Goal: Book appointment/travel/reservation

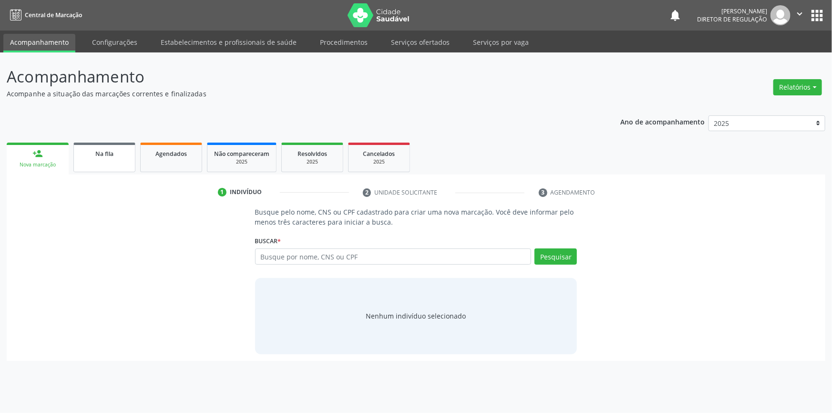
click at [119, 161] on link "Na fila" at bounding box center [104, 158] width 62 height 30
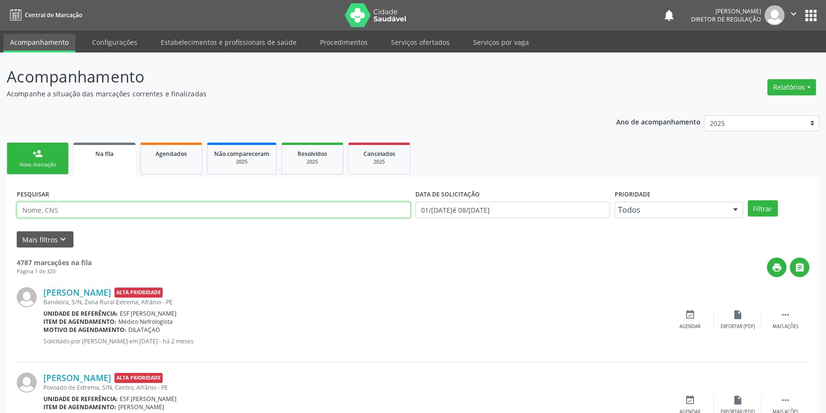
click at [114, 207] on input "text" at bounding box center [214, 210] width 394 height 16
type input "[PERSON_NAME]"
click at [777, 209] on div "Filtrar" at bounding box center [778, 208] width 66 height 16
click at [769, 207] on button "Filtrar" at bounding box center [762, 208] width 30 height 16
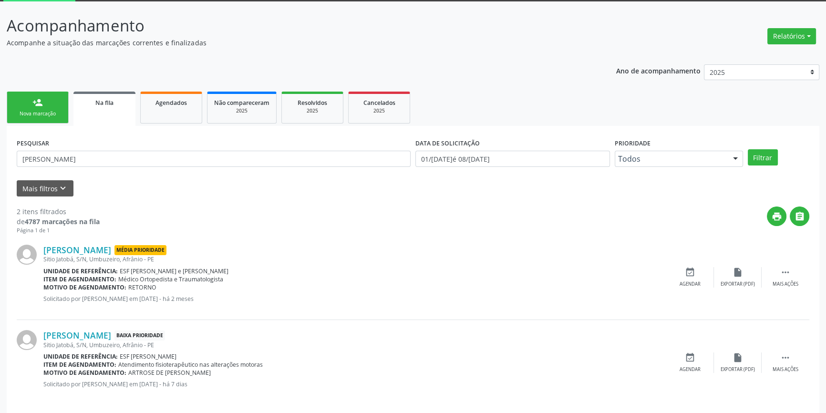
scroll to position [59, 0]
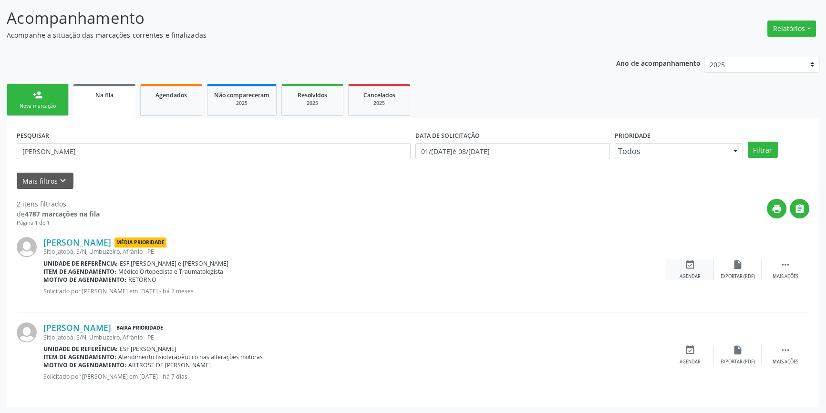
click at [688, 262] on icon "event_available" at bounding box center [689, 264] width 10 height 10
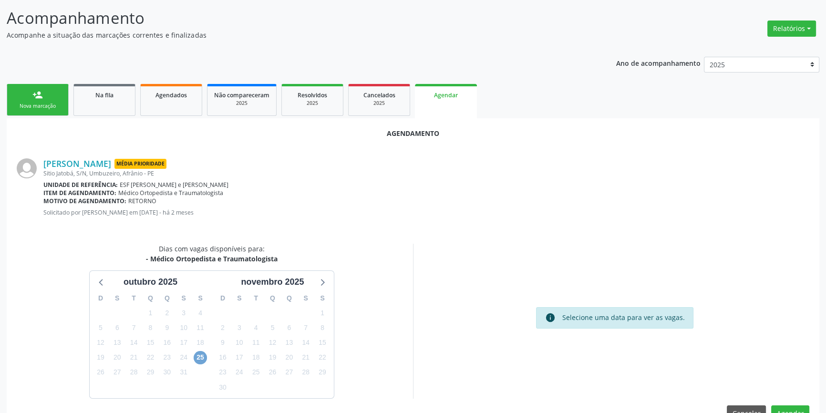
click at [200, 357] on span "25" at bounding box center [200, 357] width 13 height 13
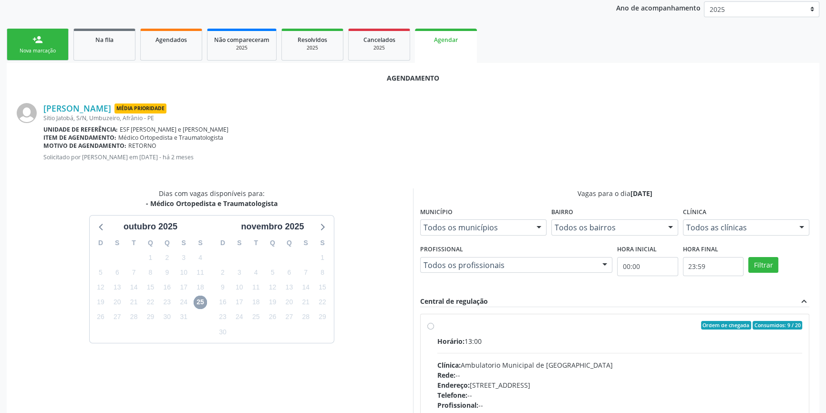
scroll to position [189, 0]
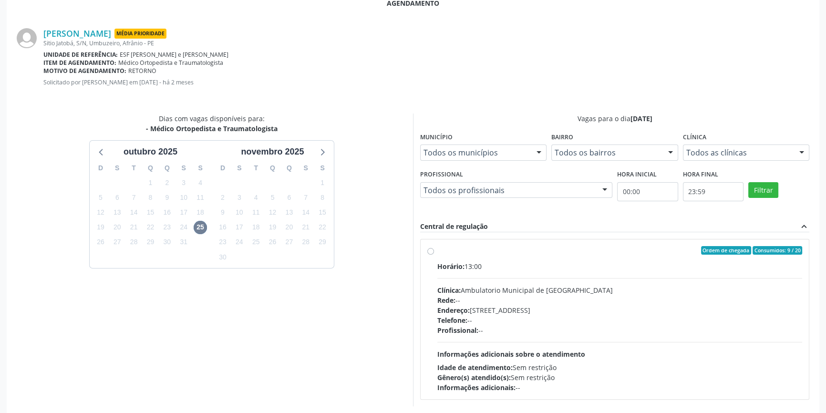
click at [441, 249] on div "Ordem de chegada Consumidos: 9 / 20" at bounding box center [619, 250] width 365 height 9
click at [434, 249] on input "Ordem de chegada Consumidos: 9 / 20 Horário: 13:00 Clínica: Ambulatorio Municip…" at bounding box center [430, 250] width 7 height 9
radio input "true"
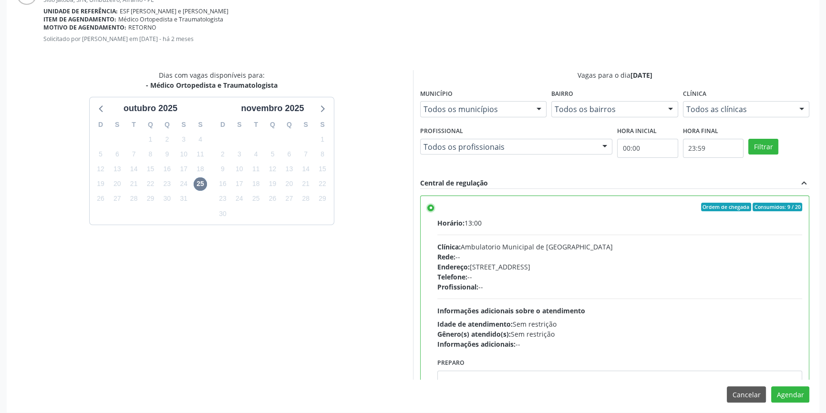
scroll to position [237, 0]
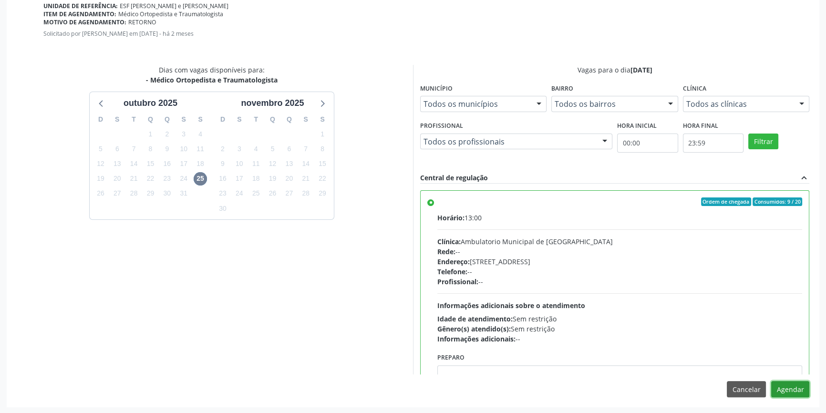
click at [796, 388] on button "Agendar" at bounding box center [790, 389] width 38 height 16
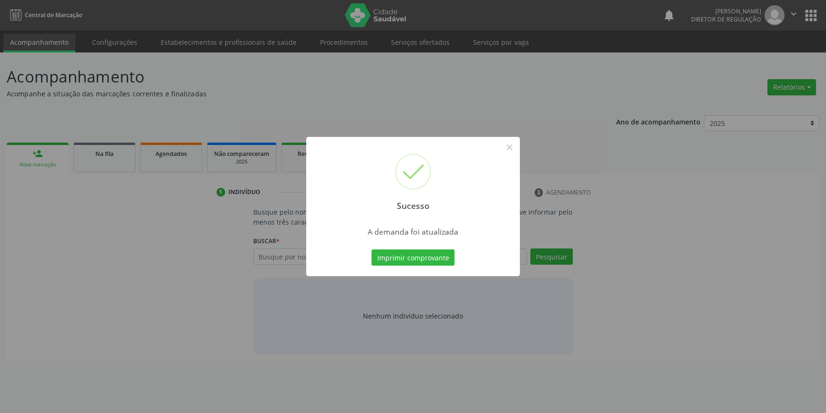
scroll to position [0, 0]
click at [444, 259] on button "Imprimir comprovante" at bounding box center [416, 257] width 83 height 16
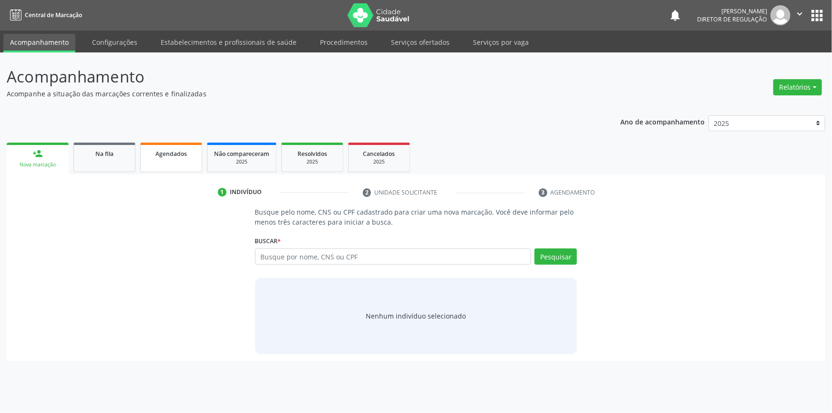
click at [169, 162] on link "Agendados" at bounding box center [171, 158] width 62 height 30
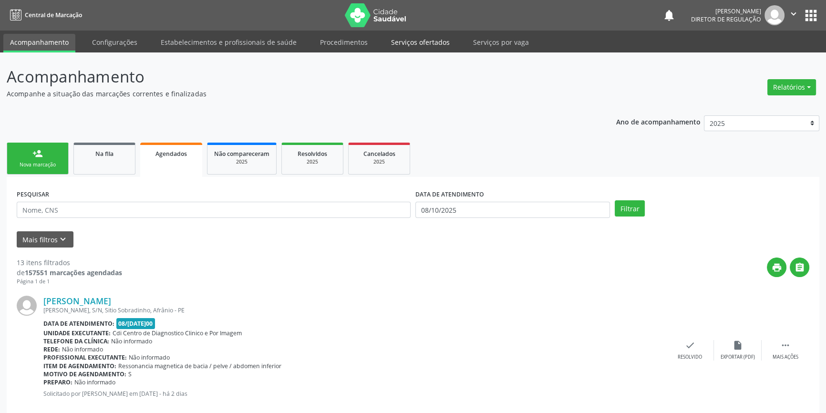
click at [417, 45] on link "Serviços ofertados" at bounding box center [420, 42] width 72 height 17
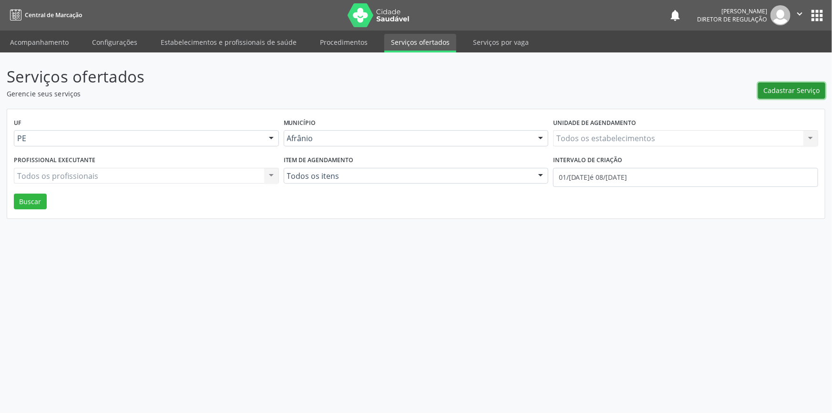
click at [778, 86] on span "Cadastrar Serviço" at bounding box center [792, 90] width 56 height 10
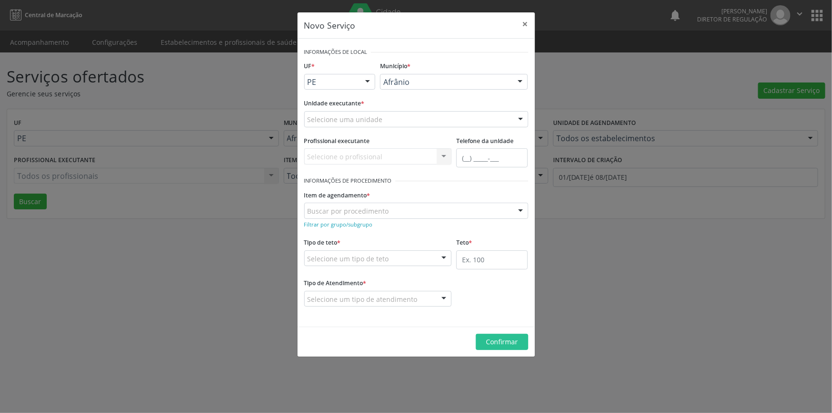
click at [408, 116] on div "Selecione uma unidade" at bounding box center [416, 119] width 224 height 16
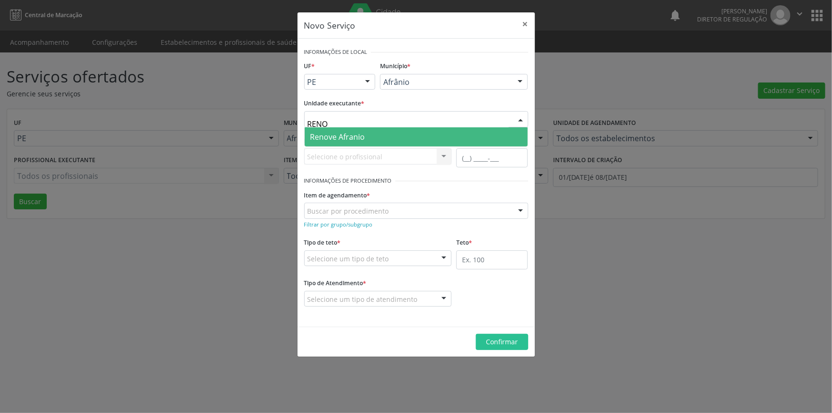
type input "RENOV"
click at [372, 136] on span "Renove Afranio" at bounding box center [416, 136] width 223 height 19
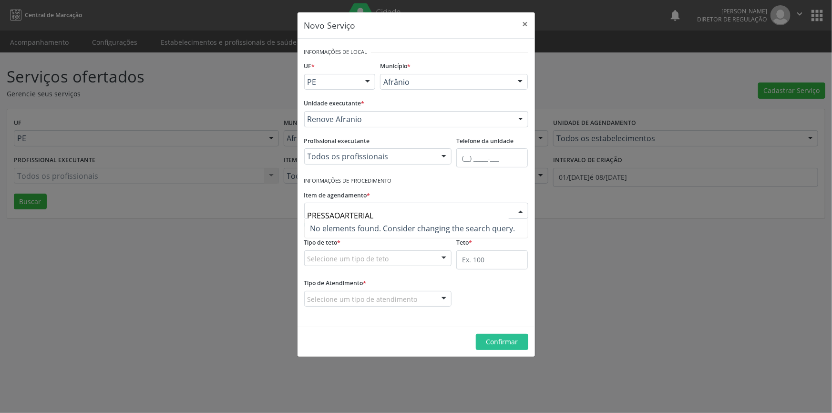
type input "PRESSAO ARTERIAL"
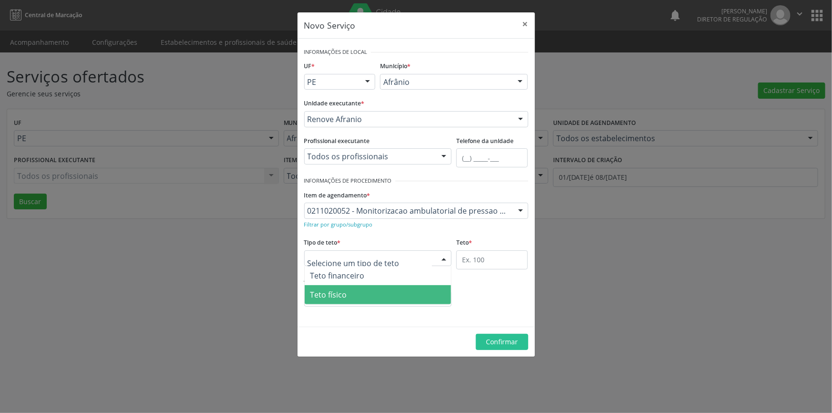
click at [347, 297] on span "Teto físico" at bounding box center [378, 294] width 147 height 19
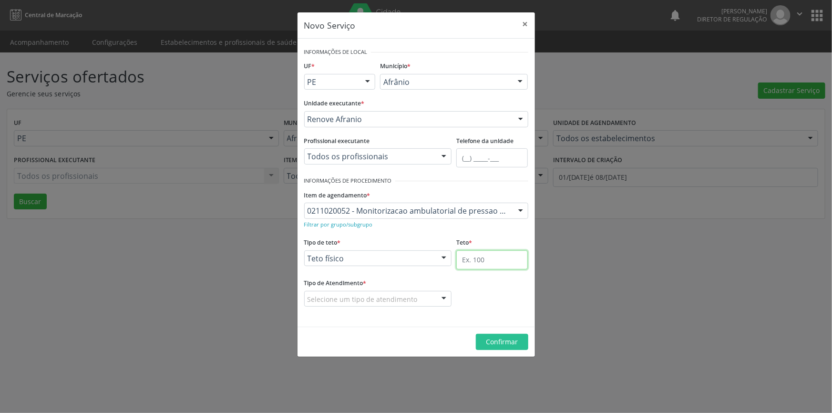
click at [484, 262] on input "text" at bounding box center [491, 259] width 71 height 19
type input "1"
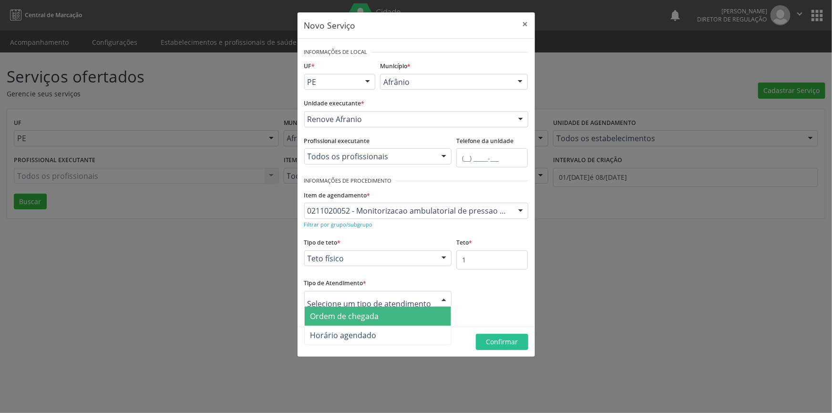
click at [349, 315] on span "Ordem de chegada" at bounding box center [344, 316] width 69 height 10
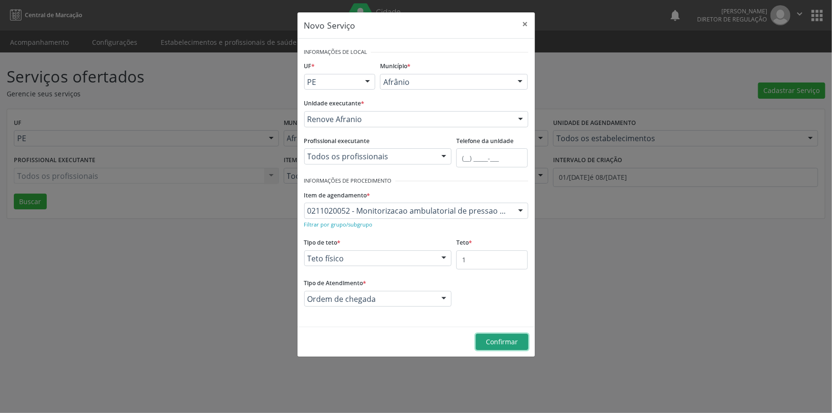
click at [502, 341] on span "Confirmar" at bounding box center [502, 341] width 32 height 9
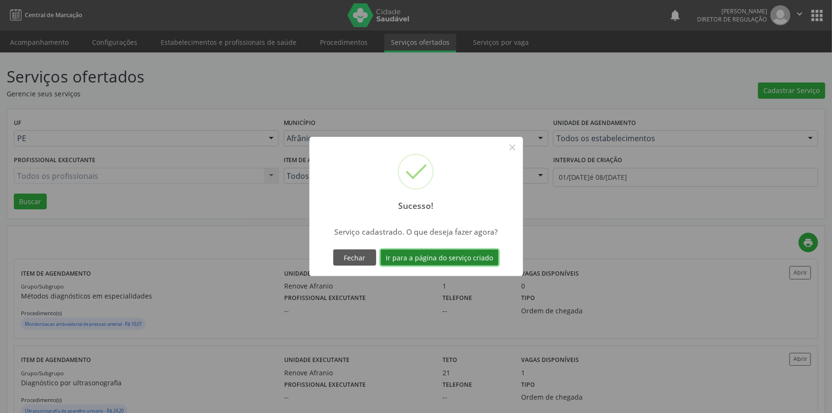
click at [457, 256] on button "Ir para a página do serviço criado" at bounding box center [439, 257] width 118 height 16
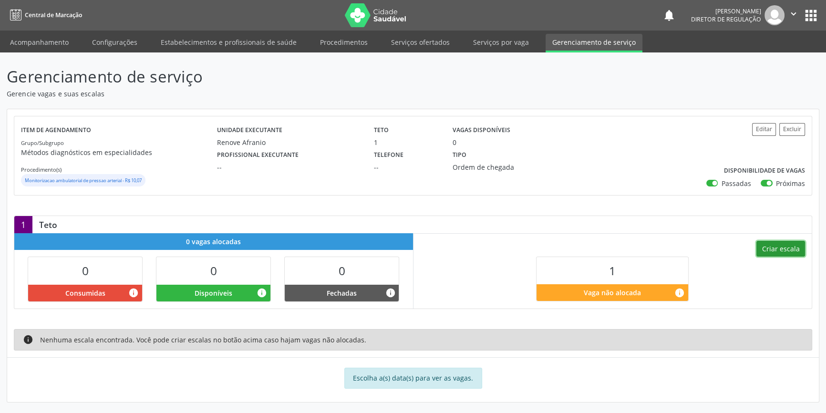
click at [761, 244] on button "Criar escala" at bounding box center [780, 249] width 49 height 16
select select "9"
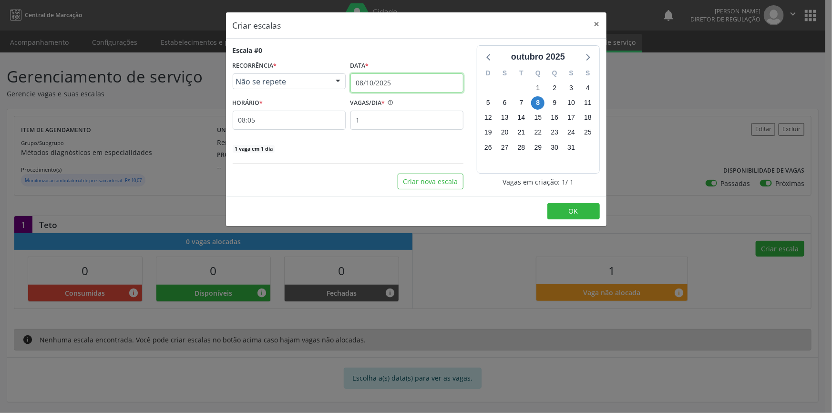
click at [385, 79] on input "08/10/2025" at bounding box center [406, 82] width 113 height 19
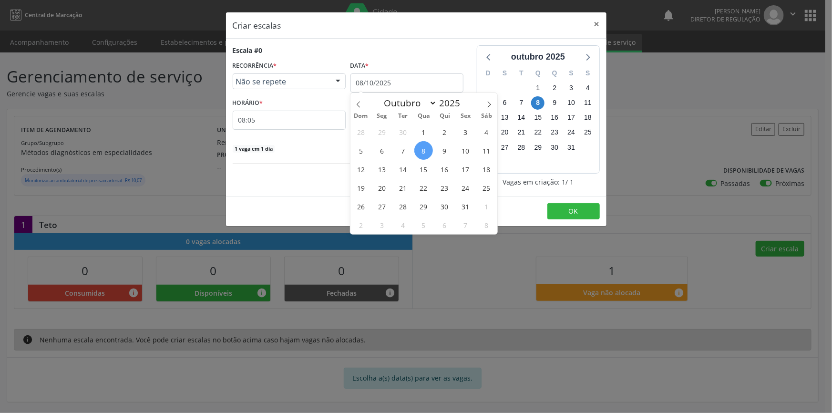
click at [718, 90] on div "Criar escalas × Escala #0 RECORRÊNCIA * Não se repete Não se repete Diário/Sema…" at bounding box center [416, 206] width 832 height 413
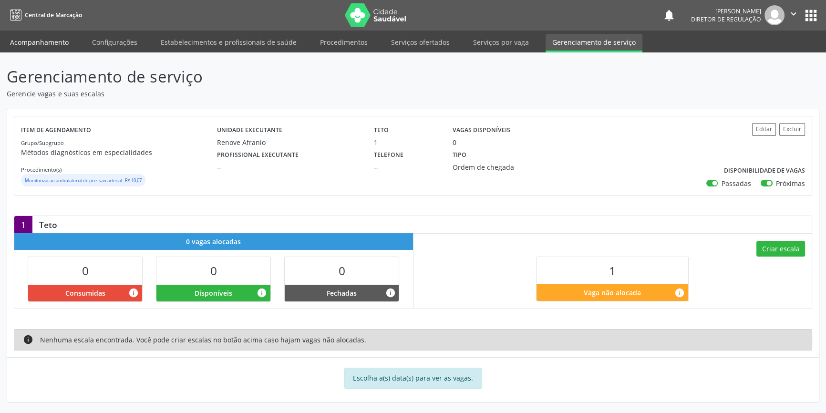
click at [53, 41] on link "Acompanhamento" at bounding box center [39, 42] width 72 height 17
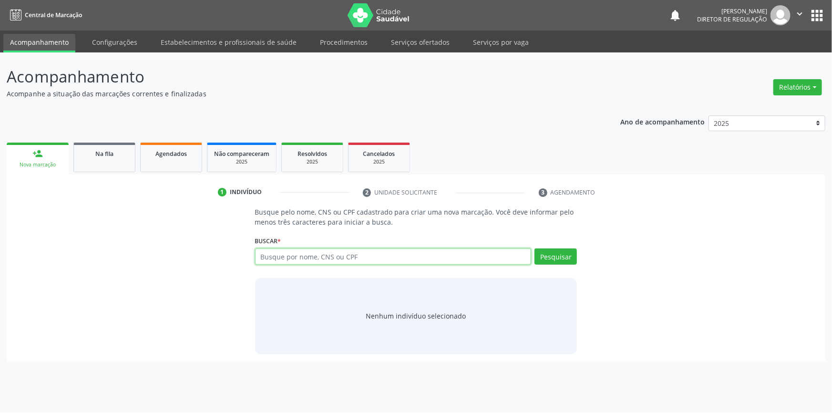
click at [350, 259] on input "text" at bounding box center [393, 256] width 276 height 16
type input "7"
type input "13199339476"
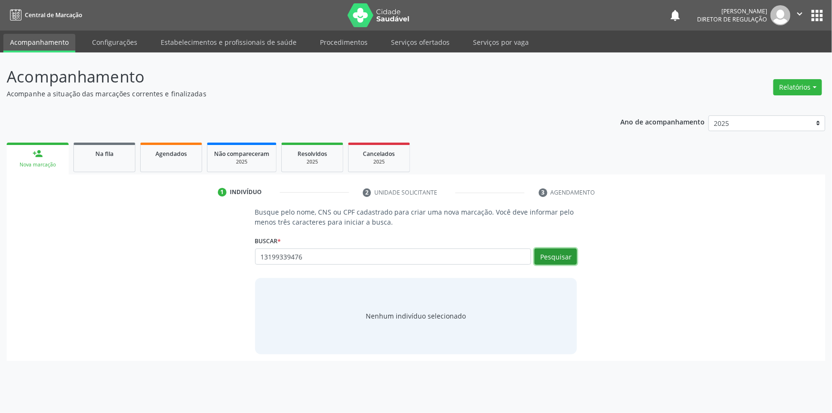
click at [551, 257] on button "Pesquisar" at bounding box center [555, 256] width 42 height 16
type input "13199339476"
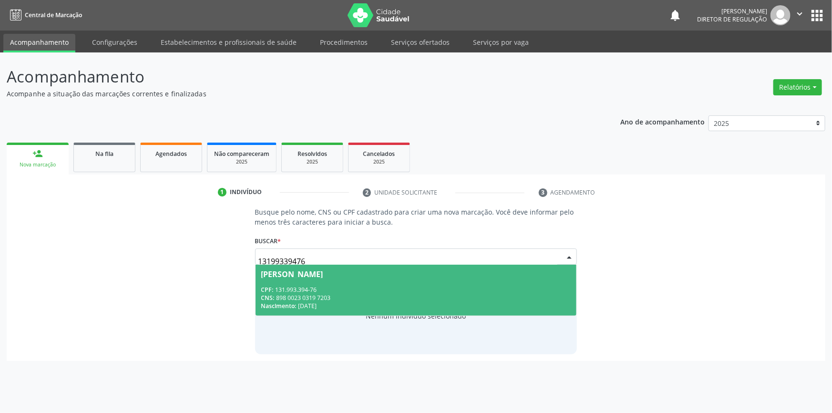
click at [500, 281] on span "[PERSON_NAME] CPF: 131.993.394-76 CNS: 898 0023 0319 7203 Nascimento: 22/[DATE]" at bounding box center [415, 290] width 321 height 51
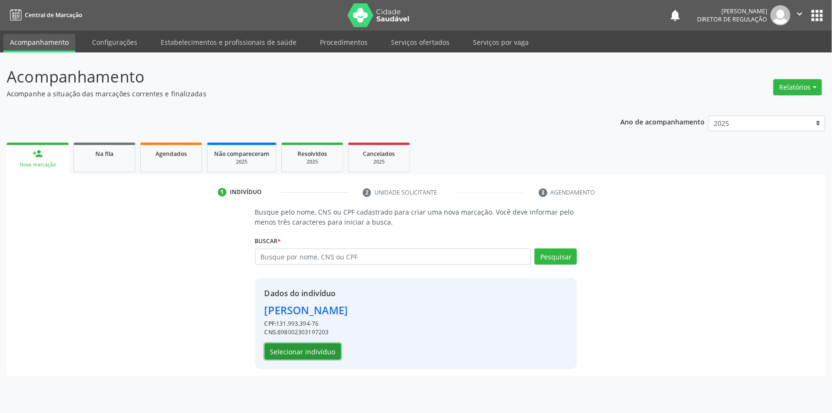
click at [320, 345] on button "Selecionar indivíduo" at bounding box center [303, 351] width 76 height 16
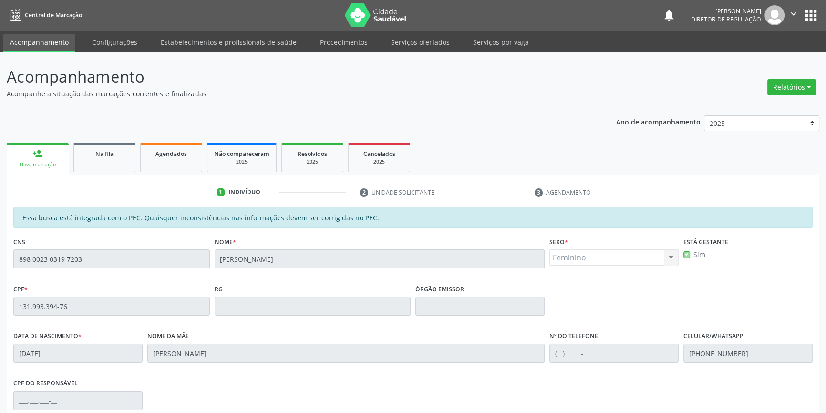
scroll to position [131, 0]
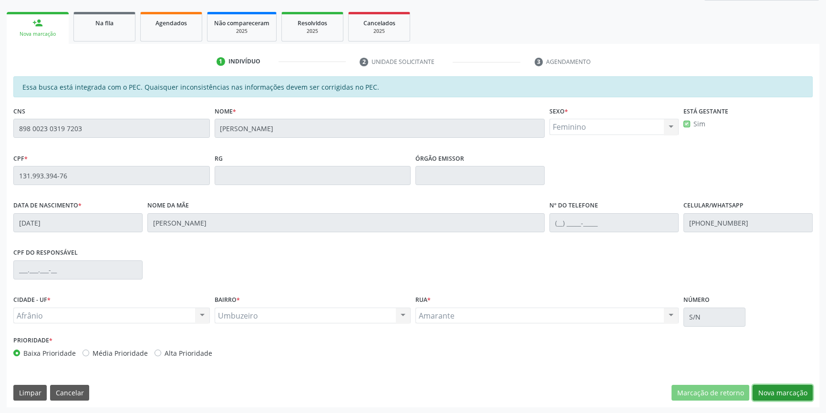
click at [761, 391] on button "Nova marcação" at bounding box center [782, 393] width 60 height 16
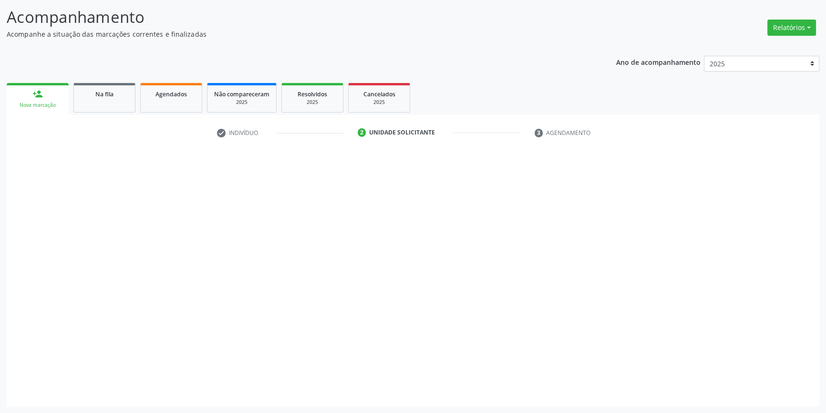
scroll to position [59, 0]
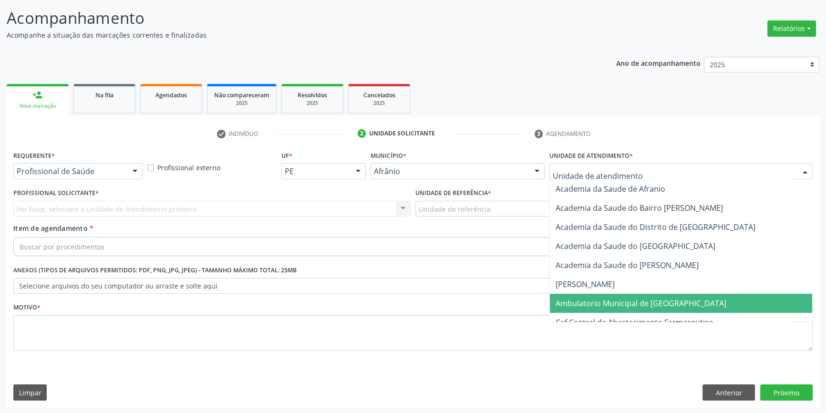
click at [605, 302] on span "Ambulatorio Municipal de [GEOGRAPHIC_DATA]" at bounding box center [640, 303] width 171 height 10
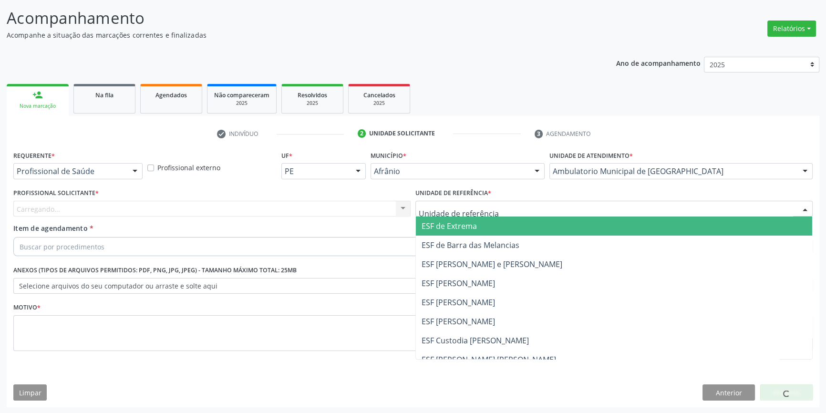
click at [500, 214] on div at bounding box center [613, 209] width 397 height 16
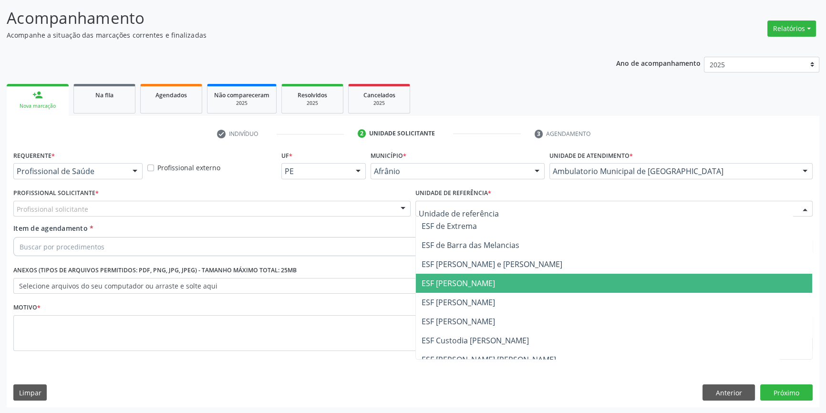
click at [463, 302] on span "ESF [PERSON_NAME]" at bounding box center [457, 302] width 73 height 10
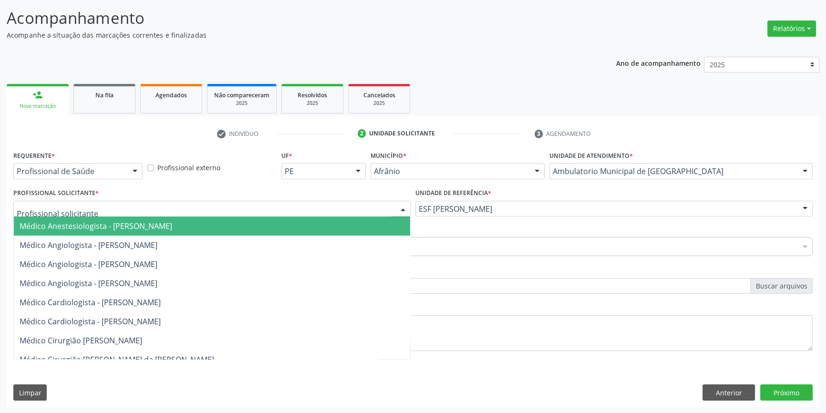
click at [319, 211] on div at bounding box center [211, 209] width 397 height 16
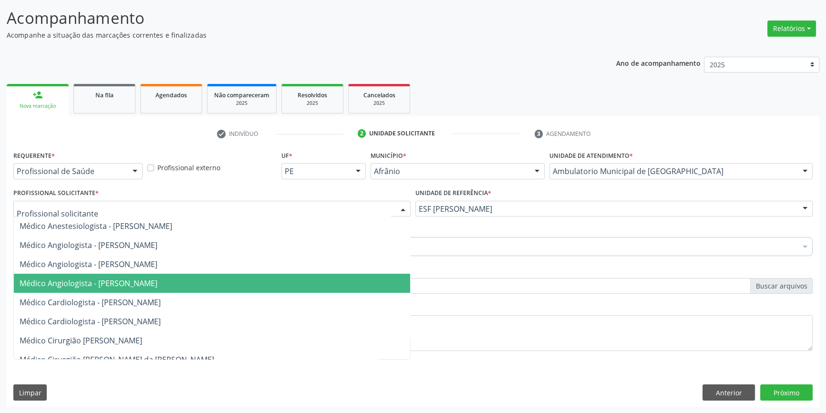
click at [157, 286] on span "Médico Angiologista - [PERSON_NAME]" at bounding box center [89, 283] width 138 height 10
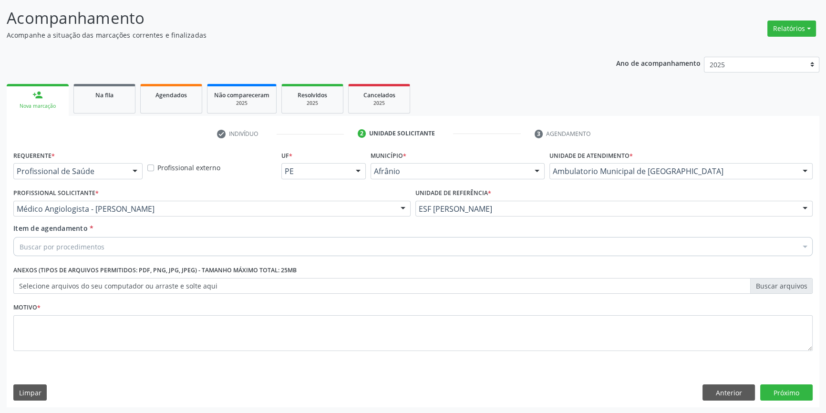
click at [148, 246] on div "Buscar por procedimentos" at bounding box center [412, 246] width 799 height 19
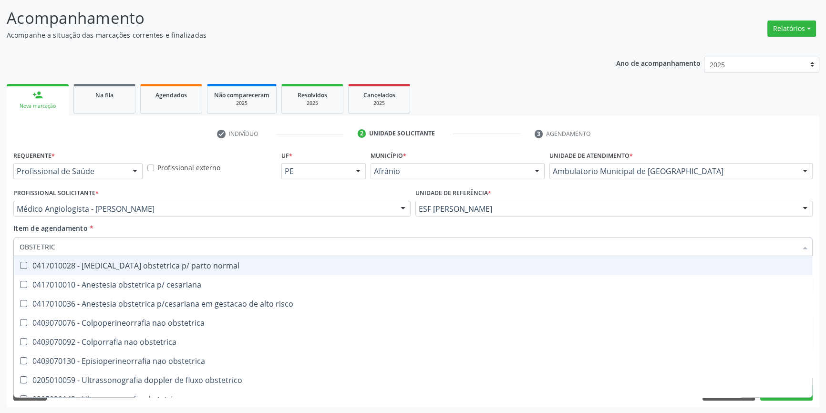
type input "OBSTETRICA"
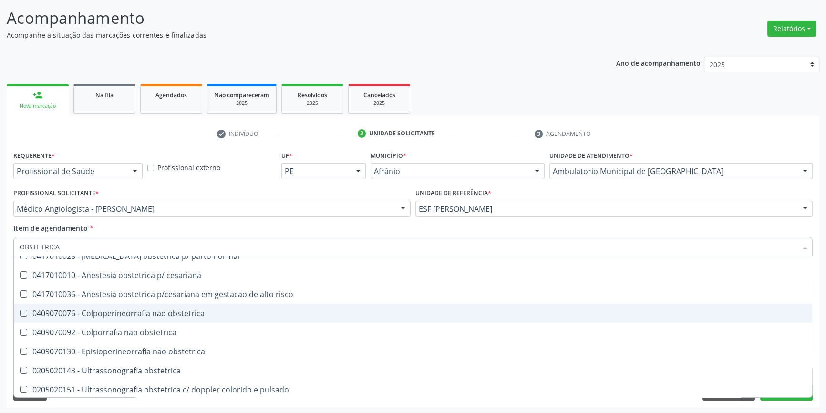
scroll to position [11, 0]
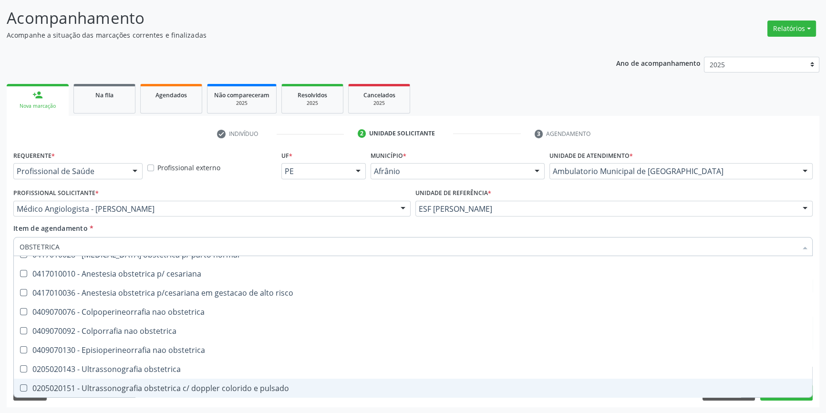
click at [211, 384] on div "0205020151 - Ultrassonografia obstetrica c/ doppler colorido e pulsado" at bounding box center [413, 388] width 786 height 8
checkbox pulsado "true"
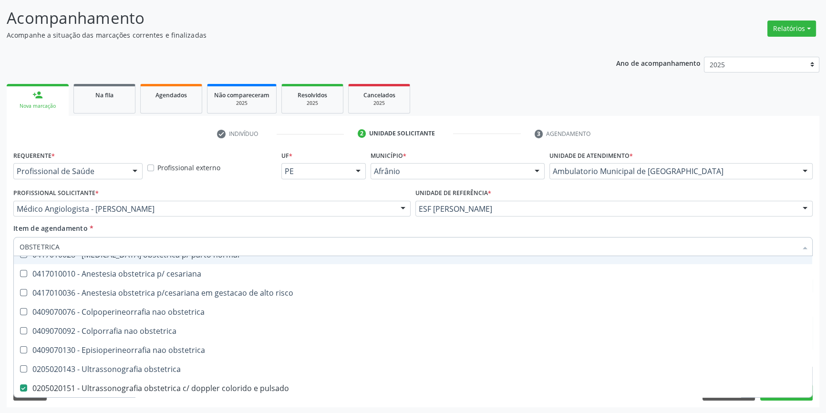
click at [214, 226] on div "Item de agendamento * OBSTETRICA Desfazer seleção 0417010028 - [MEDICAL_DATA] o…" at bounding box center [412, 238] width 799 height 30
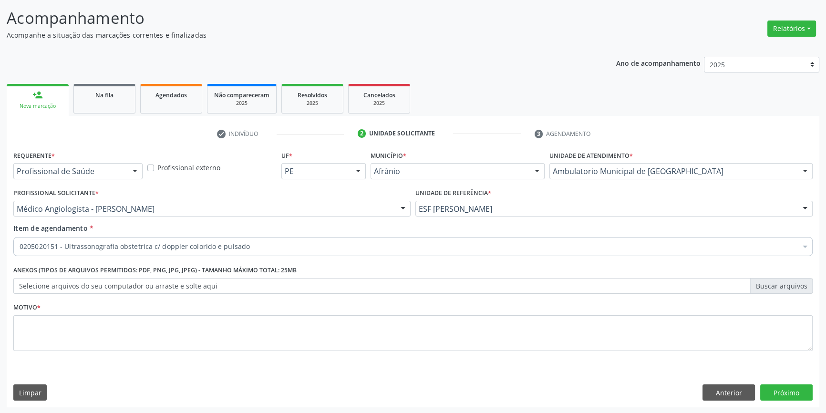
scroll to position [0, 0]
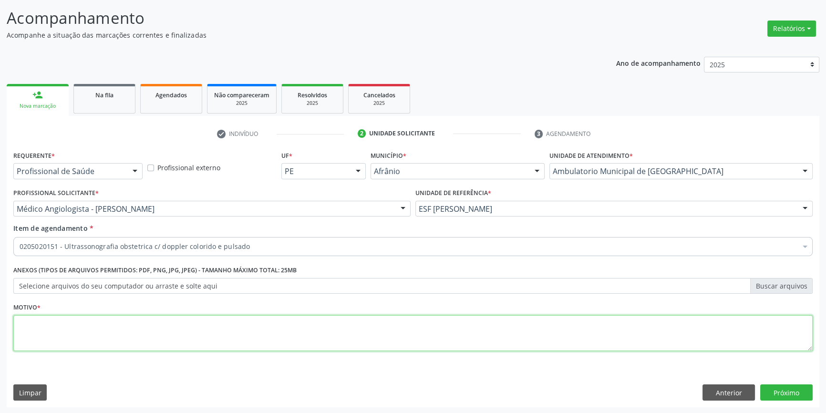
click at [135, 334] on textarea at bounding box center [412, 333] width 799 height 36
type textarea "'"
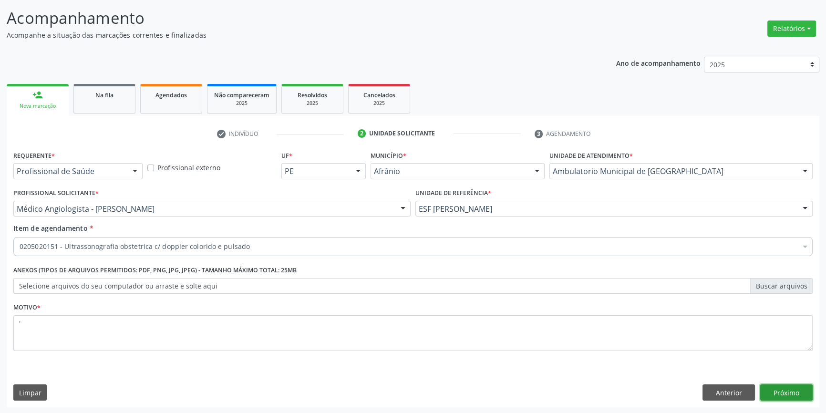
click at [791, 386] on button "Próximo" at bounding box center [786, 392] width 52 height 16
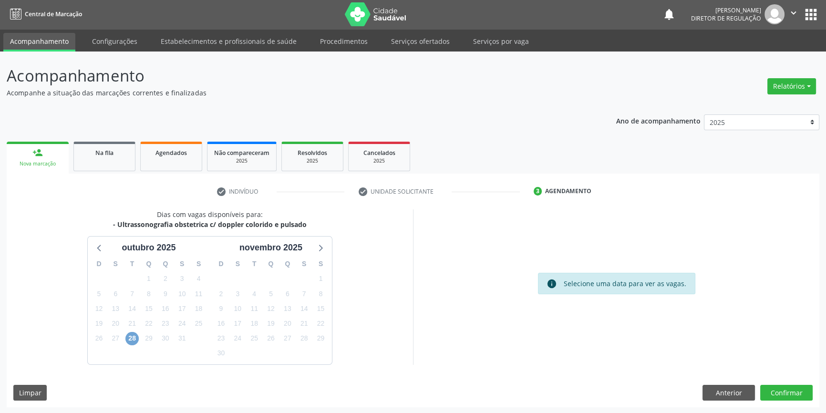
click at [129, 337] on span "28" at bounding box center [131, 338] width 13 height 13
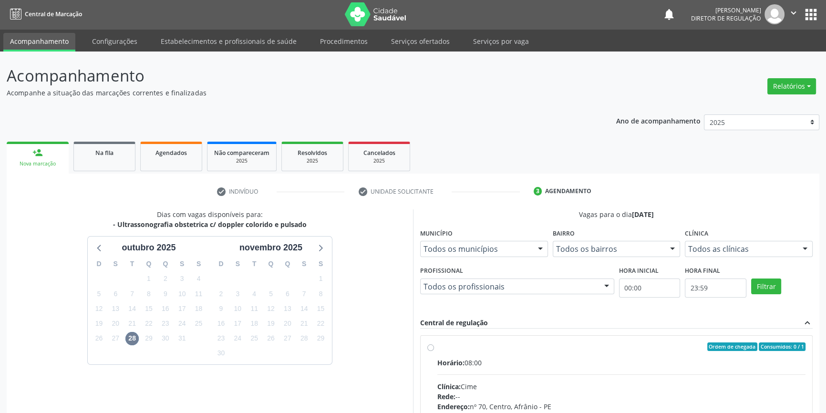
click at [436, 355] on div "Ordem de chegada Consumidos: 0 / 1 Horário: 08:00 Clínica: Cime Rede: -- Endere…" at bounding box center [616, 415] width 378 height 146
radio input "true"
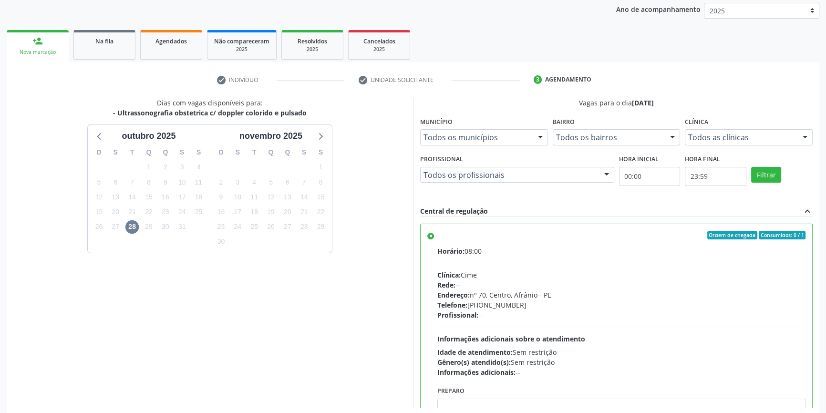
scroll to position [156, 0]
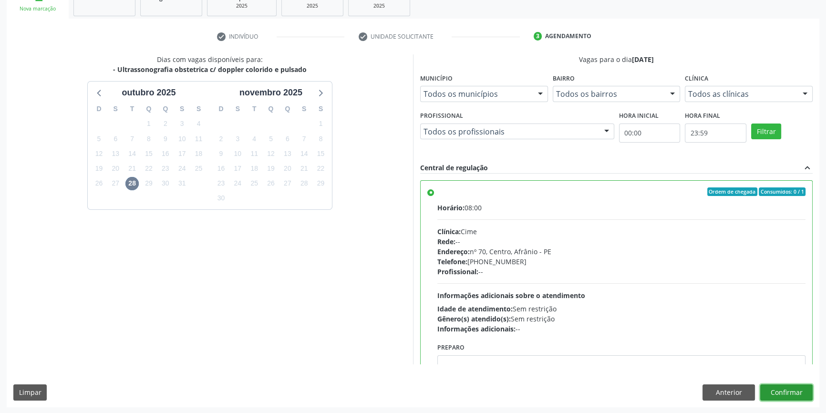
click at [779, 389] on button "Confirmar" at bounding box center [786, 392] width 52 height 16
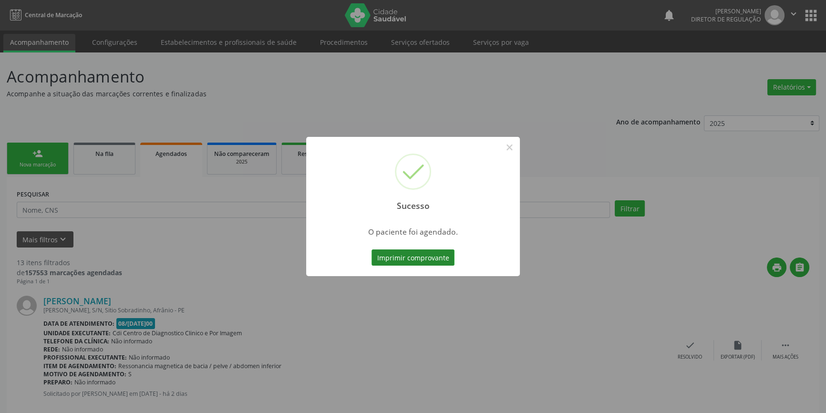
click at [439, 257] on button "Imprimir comprovante" at bounding box center [412, 257] width 83 height 16
